Goal: Find specific page/section: Find specific page/section

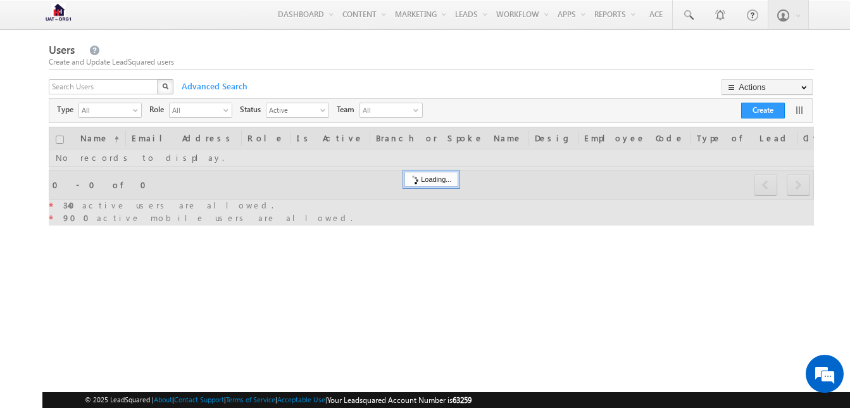
click at [151, 85] on div "X" at bounding box center [112, 88] width 127 height 18
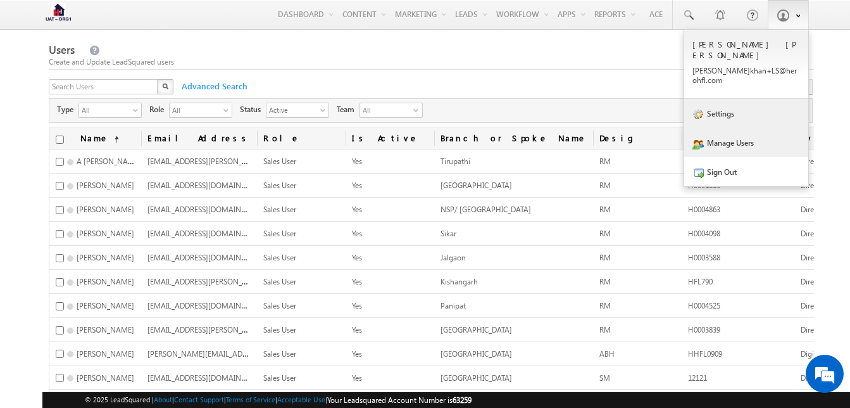
click at [723, 99] on link "Settings" at bounding box center [746, 113] width 124 height 29
